Goal: Task Accomplishment & Management: Manage account settings

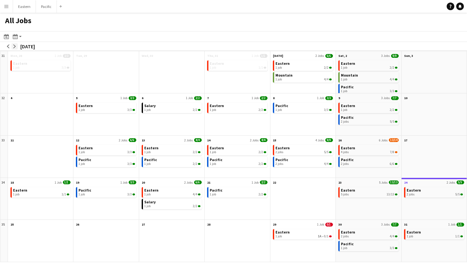
click at [14, 43] on button "arrow-right" at bounding box center [14, 46] width 6 height 6
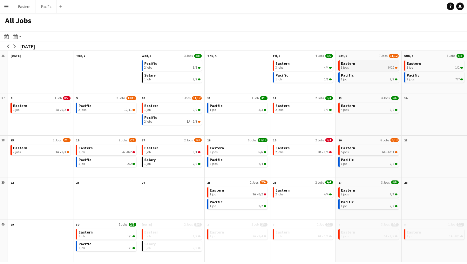
click at [352, 64] on span "Eastern" at bounding box center [348, 63] width 14 height 5
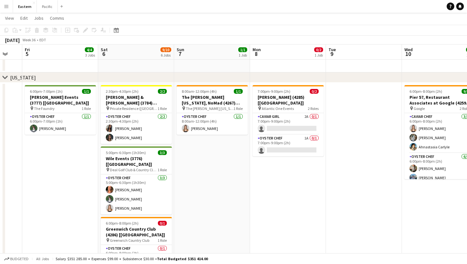
scroll to position [208, 0]
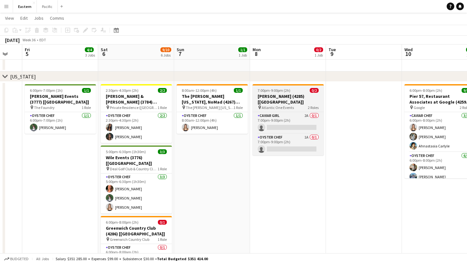
click at [299, 97] on h3 "[PERSON_NAME] (4285) [[GEOGRAPHIC_DATA]]" at bounding box center [287, 98] width 71 height 11
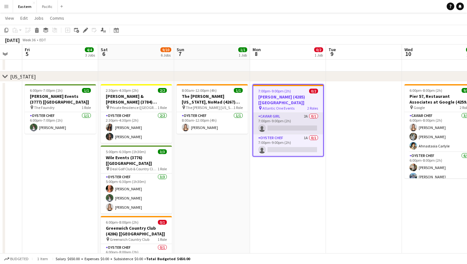
click at [307, 113] on app-card-role "Caviar Girl 2A 0/1 7:00pm-9:00pm (2h) single-neutral-actions" at bounding box center [288, 124] width 70 height 22
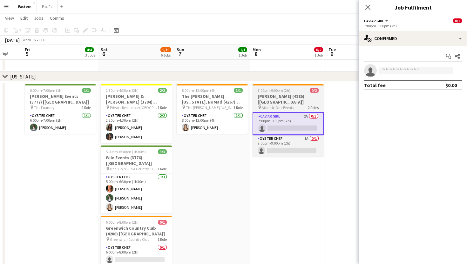
click at [306, 97] on h3 "[PERSON_NAME] (4285) [[GEOGRAPHIC_DATA]]" at bounding box center [287, 98] width 71 height 11
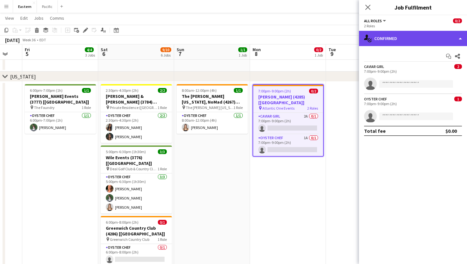
click at [443, 41] on div "single-neutral-actions-check-2 Confirmed" at bounding box center [413, 38] width 108 height 15
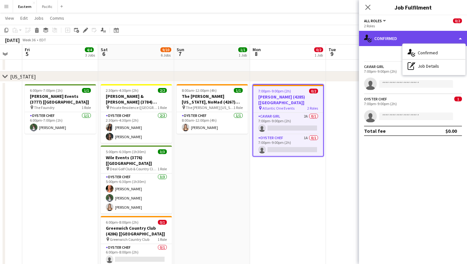
click at [369, 36] on icon "single-neutral-actions-check-2" at bounding box center [368, 39] width 8 height 8
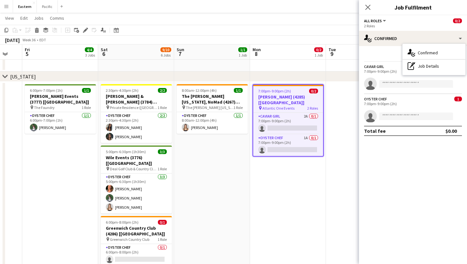
click at [376, 20] on span "All roles" at bounding box center [373, 20] width 18 height 5
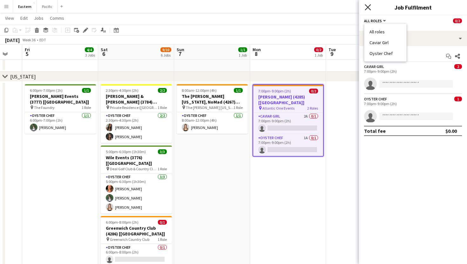
click at [367, 9] on icon "Close pop-in" at bounding box center [367, 7] width 6 height 6
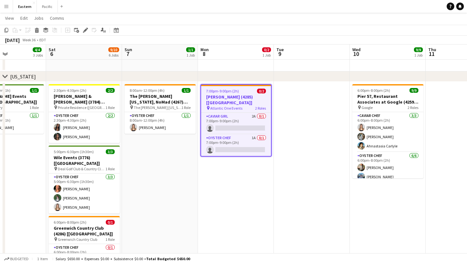
scroll to position [0, 260]
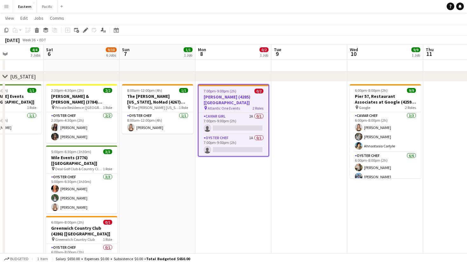
click at [303, 136] on app-date-cell at bounding box center [309, 238] width 76 height 312
